Goal: Book appointment/travel/reservation

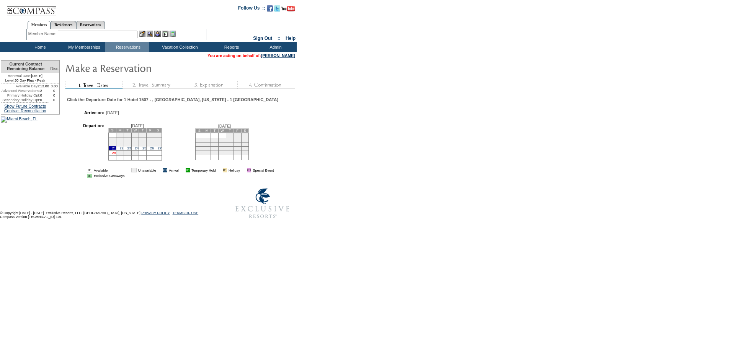
click at [116, 155] on link "28" at bounding box center [114, 153] width 4 height 4
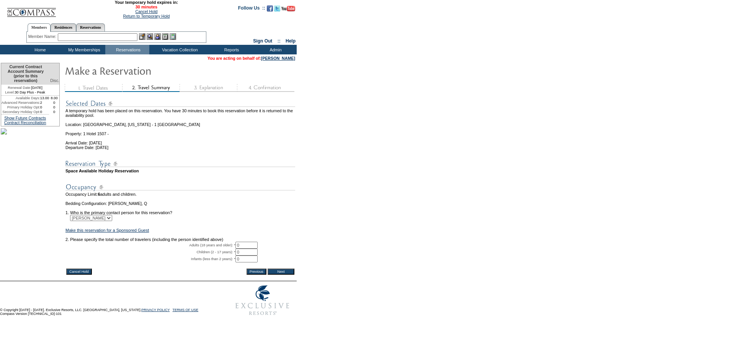
click at [247, 248] on input "0" at bounding box center [246, 244] width 22 height 7
type input "2"
click at [289, 274] on input "Next" at bounding box center [280, 271] width 27 height 6
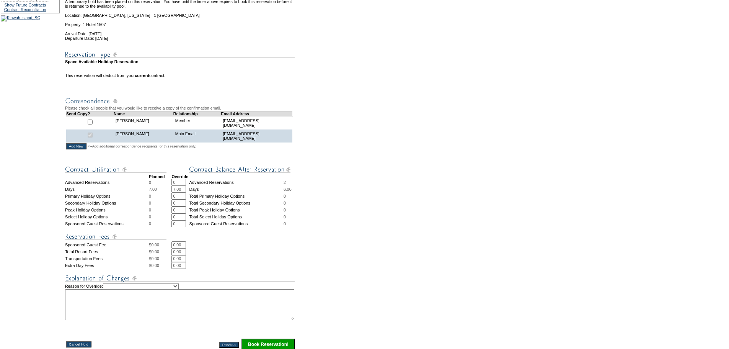
scroll to position [230, 0]
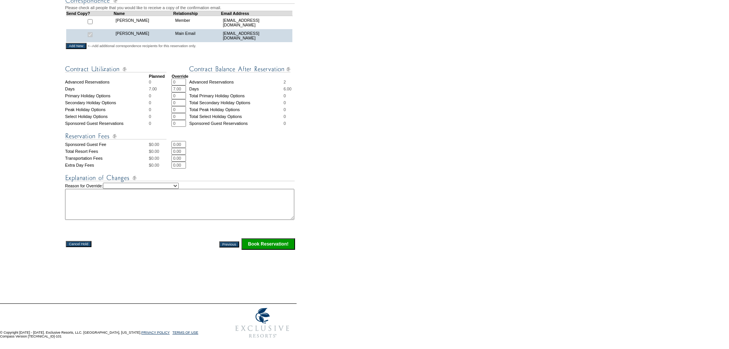
click at [280, 242] on input "Book Reservation!" at bounding box center [268, 243] width 54 height 11
